Goal: Information Seeking & Learning: Learn about a topic

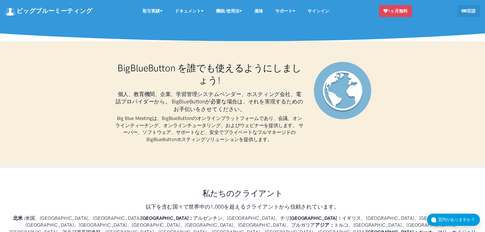
scroll to position [127, 0]
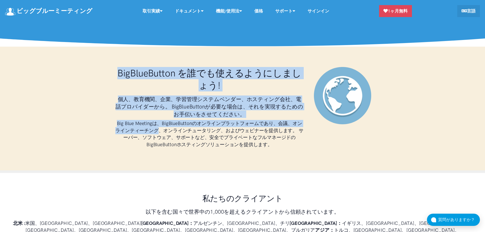
drag, startPoint x: 118, startPoint y: 74, endPoint x: 158, endPoint y: 132, distance: 71.1
click at [158, 132] on div "BigBlueButton を誰でも使えるようにしましょう! 個人、教育機関、企業、学習管理システムベンダー、ホスティング会社、電話プロバイダーから。 Big…" at bounding box center [209, 108] width 198 height 83
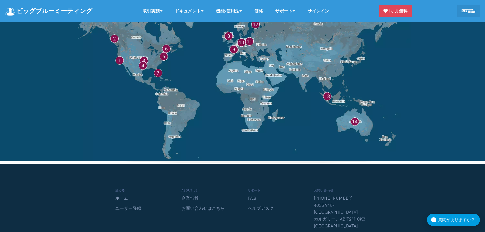
scroll to position [4181, 0]
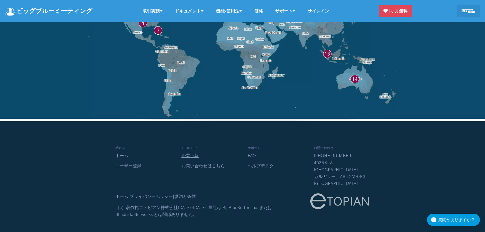
click at [196, 153] on link "企業情報" at bounding box center [189, 155] width 17 height 5
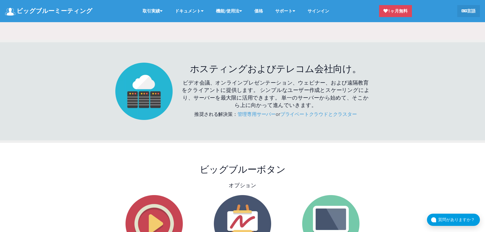
scroll to position [1458, 0]
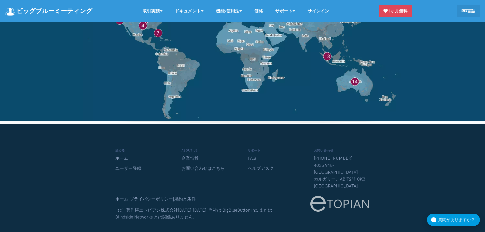
scroll to position [4181, 0]
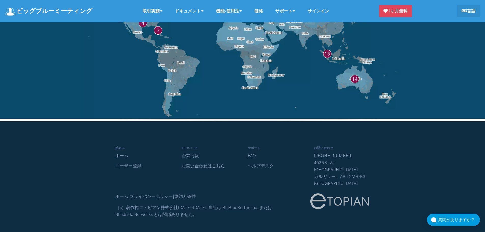
click at [209, 163] on link "お問い合わせはこちら" at bounding box center [202, 165] width 43 height 5
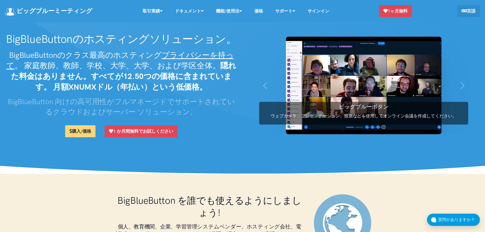
click at [68, 10] on link "ビッグブルーミーティング" at bounding box center [48, 11] width 87 height 11
click at [461, 12] on icon at bounding box center [463, 10] width 5 height 4
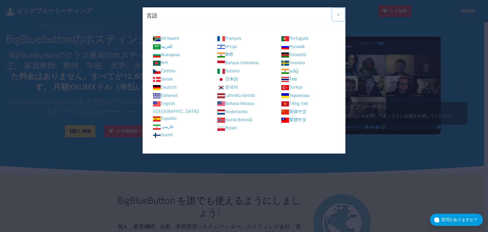
click at [337, 13] on button "Close" at bounding box center [339, 14] width 12 height 12
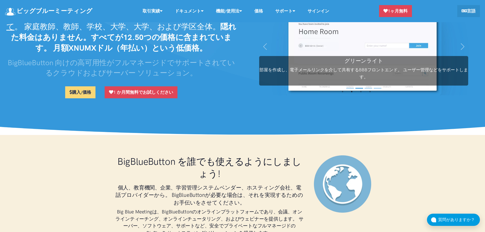
scroll to position [51, 0]
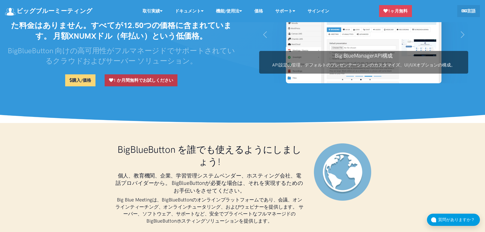
click at [126, 81] on link "1 か月間無料でお試しください" at bounding box center [141, 80] width 73 height 12
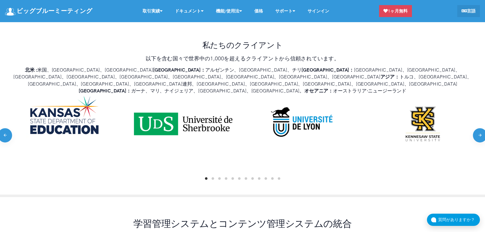
scroll to position [280, 0]
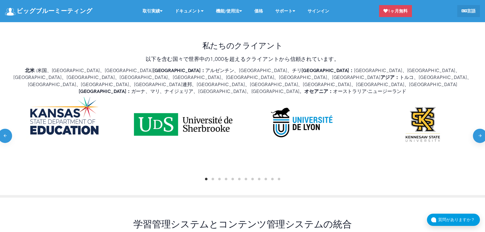
click at [481, 129] on button "Next" at bounding box center [479, 136] width 14 height 14
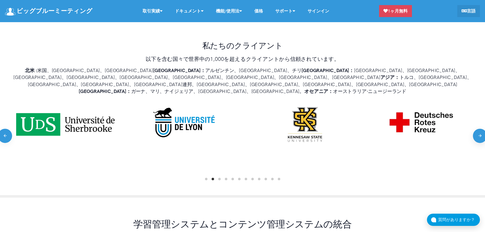
click at [481, 129] on button "Next" at bounding box center [479, 136] width 14 height 14
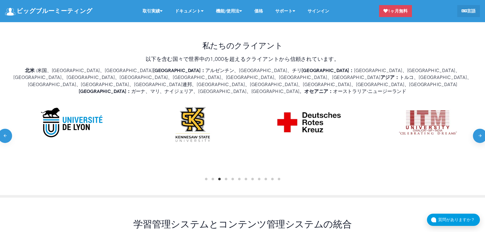
click at [481, 129] on button "Next" at bounding box center [479, 136] width 14 height 14
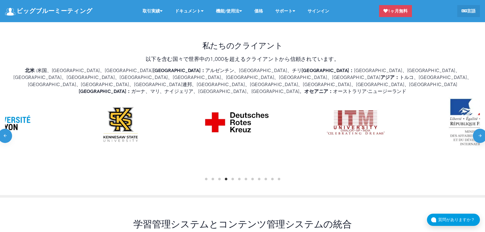
click at [481, 129] on button "Next" at bounding box center [479, 136] width 14 height 14
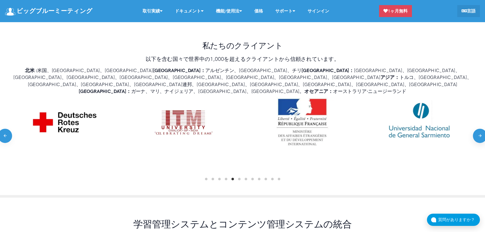
click at [481, 129] on button "Next" at bounding box center [479, 136] width 14 height 14
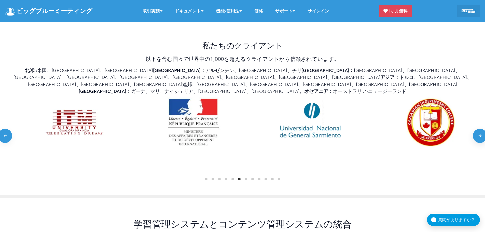
click at [481, 129] on button "Next" at bounding box center [479, 136] width 14 height 14
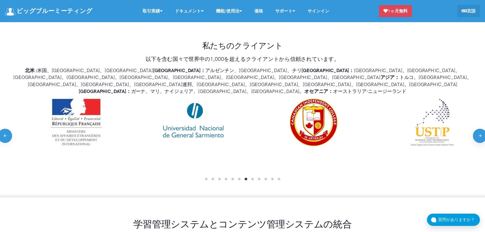
click at [481, 129] on button "Next" at bounding box center [479, 136] width 14 height 14
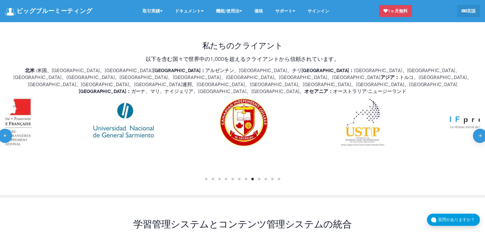
click at [481, 129] on button "Next" at bounding box center [479, 136] width 14 height 14
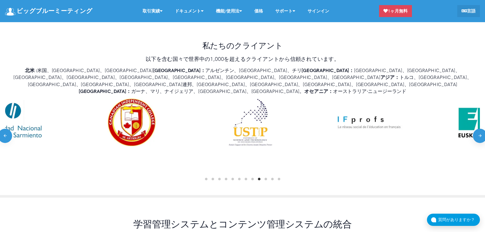
click at [481, 129] on button "Next" at bounding box center [479, 136] width 14 height 14
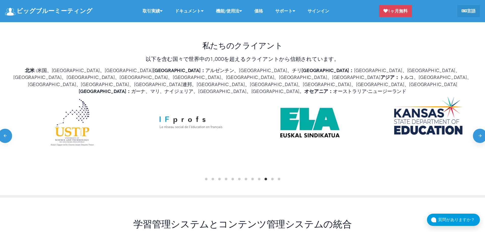
click at [481, 129] on button "Next" at bounding box center [479, 136] width 14 height 14
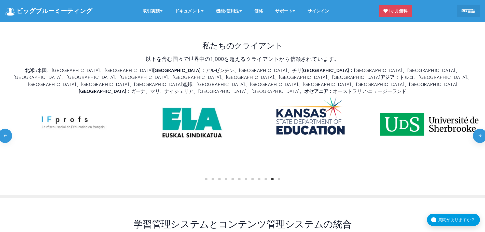
click at [481, 129] on button "Next" at bounding box center [479, 136] width 14 height 14
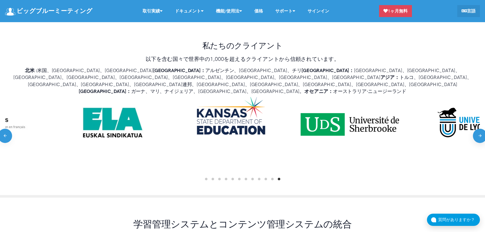
click at [481, 129] on button "Next" at bounding box center [479, 136] width 14 height 14
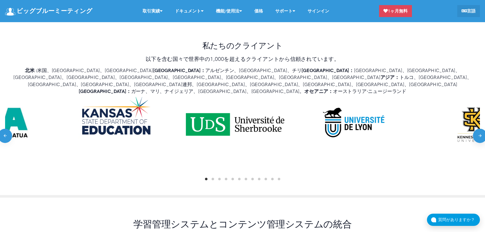
click at [481, 129] on button "Next" at bounding box center [479, 136] width 14 height 14
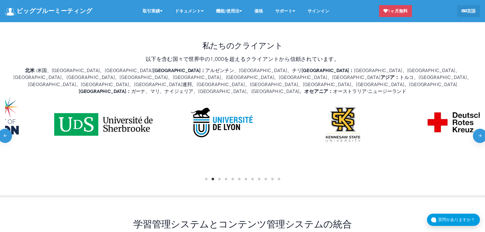
click at [481, 129] on button "Next" at bounding box center [479, 136] width 14 height 14
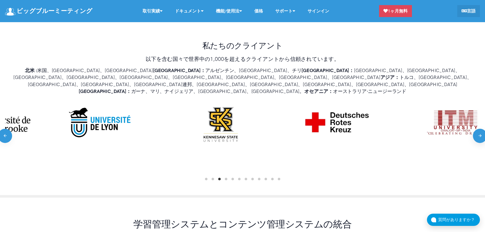
click at [481, 129] on button "Next" at bounding box center [479, 136] width 14 height 14
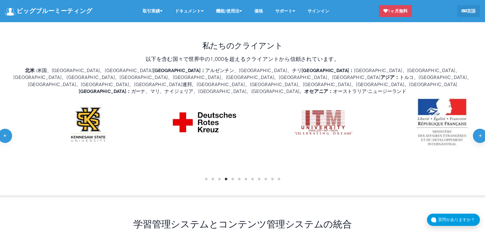
click at [481, 129] on button "Next" at bounding box center [479, 136] width 14 height 14
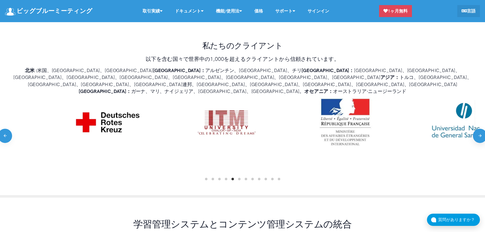
click at [481, 129] on button "Next" at bounding box center [479, 136] width 14 height 14
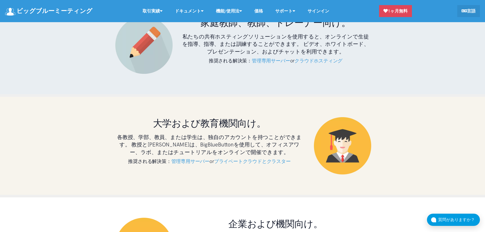
scroll to position [1069, 0]
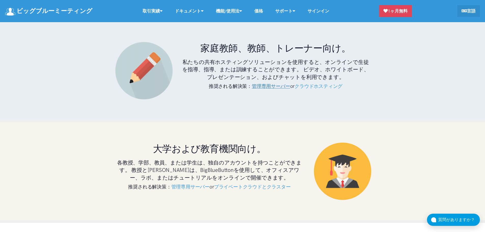
click at [271, 83] on link "管理専用サーバー" at bounding box center [271, 86] width 38 height 6
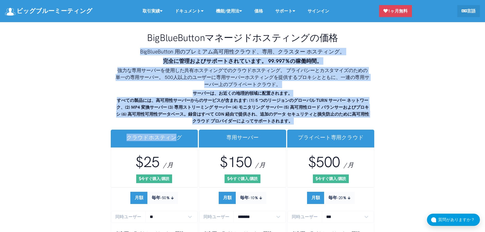
drag, startPoint x: 142, startPoint y: 46, endPoint x: 174, endPoint y: 122, distance: 82.6
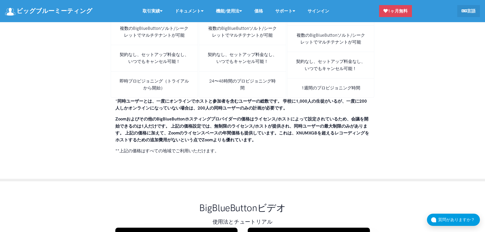
scroll to position [3637, 0]
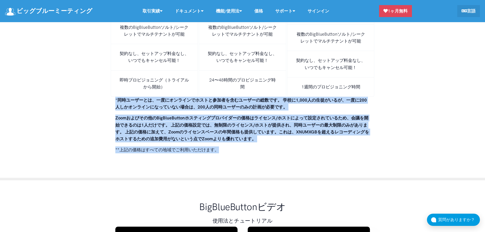
drag, startPoint x: 115, startPoint y: 101, endPoint x: 221, endPoint y: 160, distance: 121.4
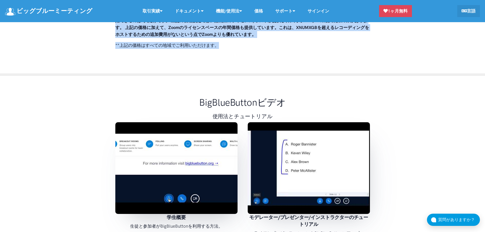
scroll to position [3713, 0]
